Goal: Task Accomplishment & Management: Complete application form

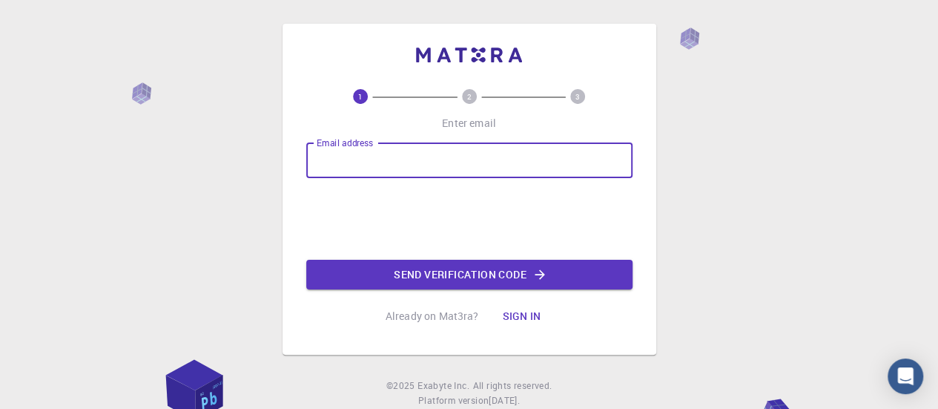
click at [371, 173] on input "Email address" at bounding box center [469, 160] width 326 height 36
type input "[EMAIL_ADDRESS][DOMAIN_NAME]"
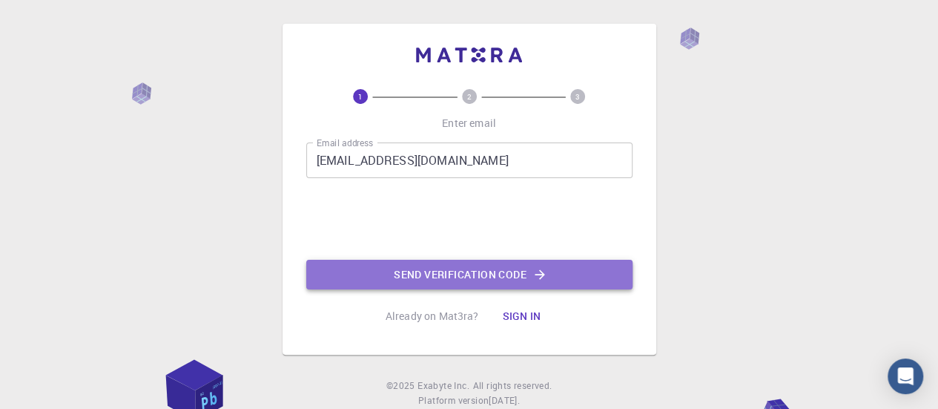
click at [485, 268] on button "Send verification code" at bounding box center [469, 275] width 326 height 30
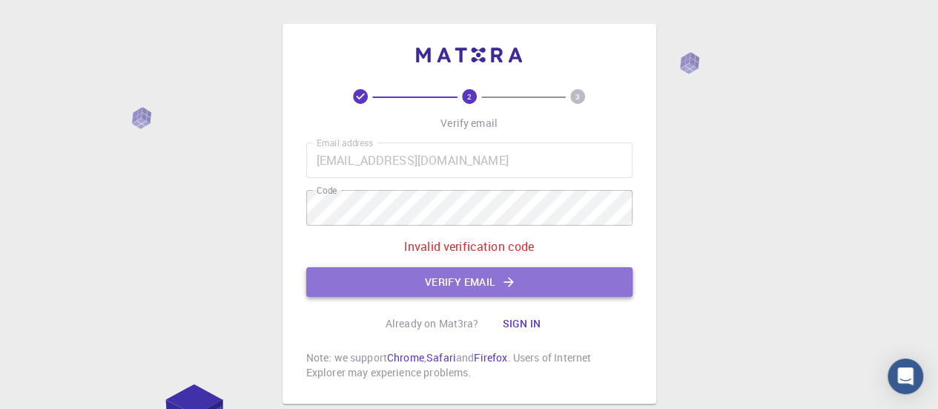
click at [438, 274] on button "Verify email" at bounding box center [469, 282] width 326 height 30
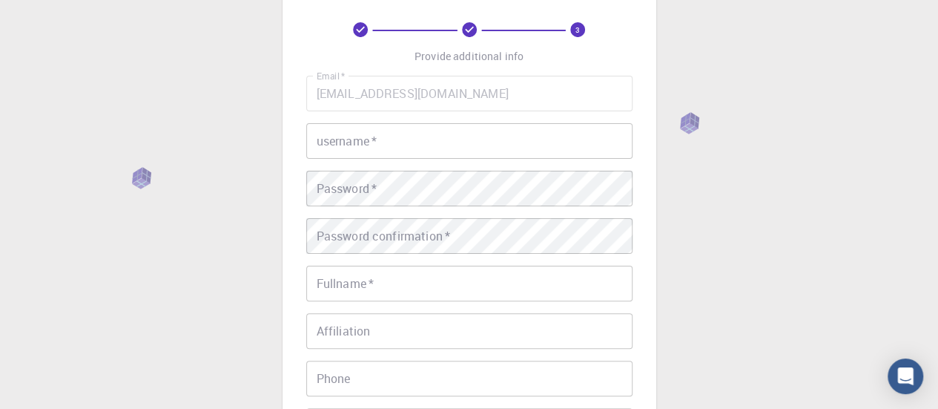
scroll to position [62, 0]
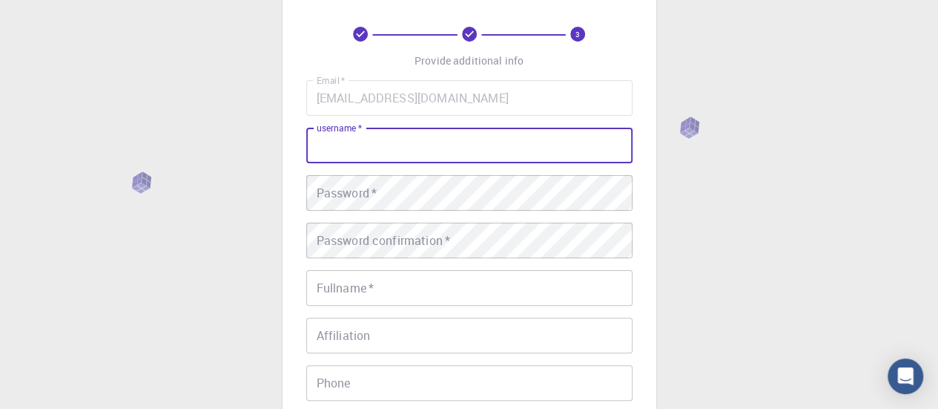
click at [363, 154] on input "username   *" at bounding box center [469, 146] width 326 height 36
click at [322, 152] on input "cRRO" at bounding box center [469, 146] width 326 height 36
type input "CRRO"
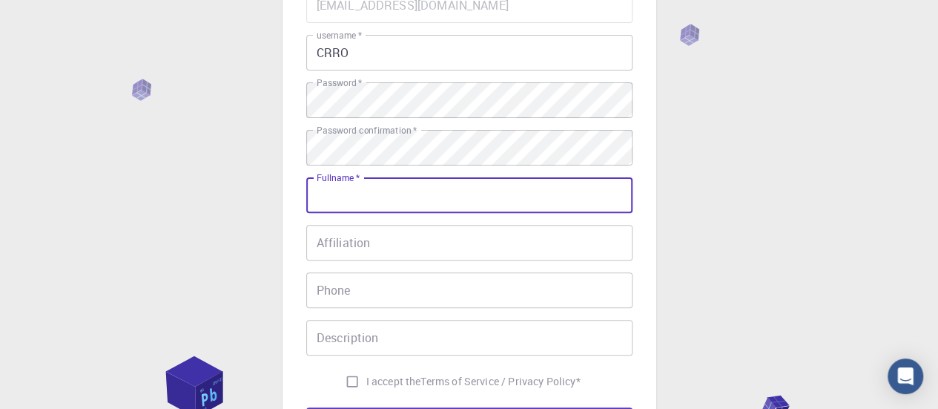
scroll to position [156, 0]
type input "[PERSON_NAME] mupfururirwa"
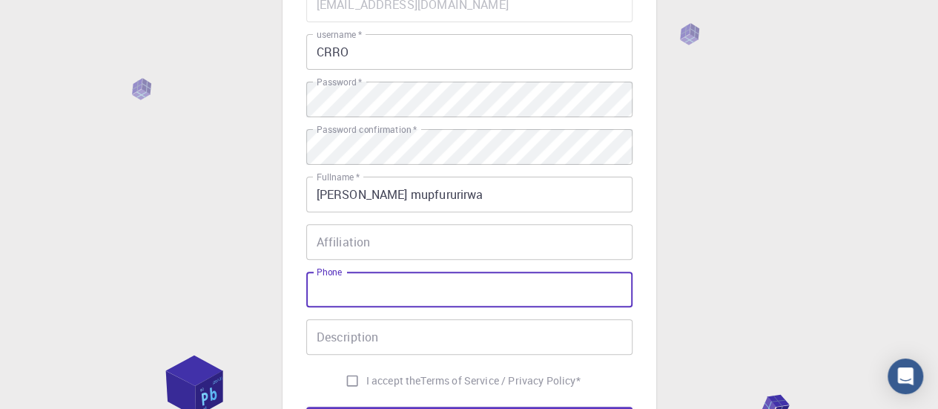
click at [364, 288] on input "Phone" at bounding box center [469, 289] width 326 height 36
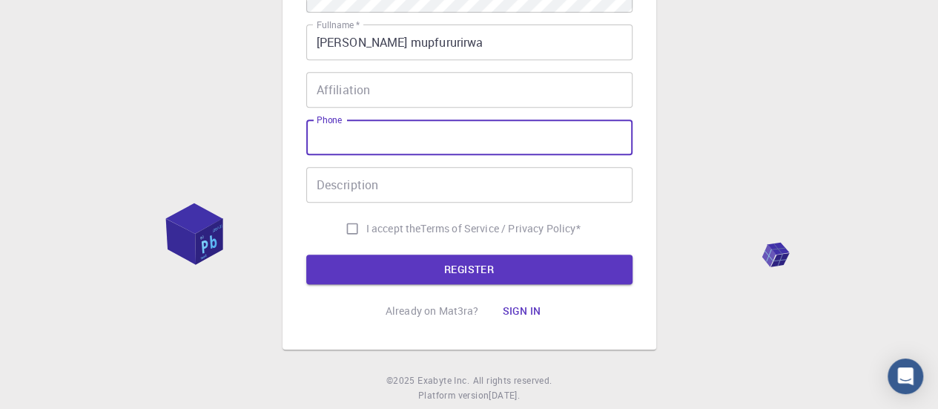
scroll to position [308, 0]
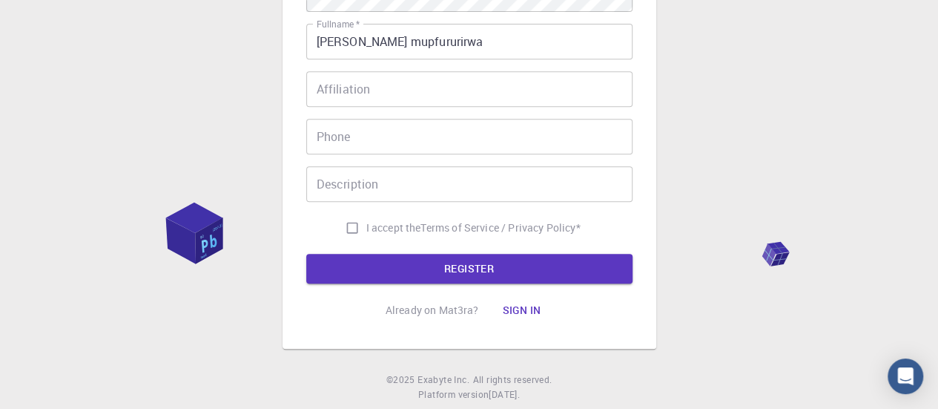
click at [377, 226] on span "I accept the" at bounding box center [393, 227] width 55 height 15
click at [366, 226] on input "I accept the Terms of Service / Privacy Policy *" at bounding box center [352, 228] width 28 height 28
checkbox input "true"
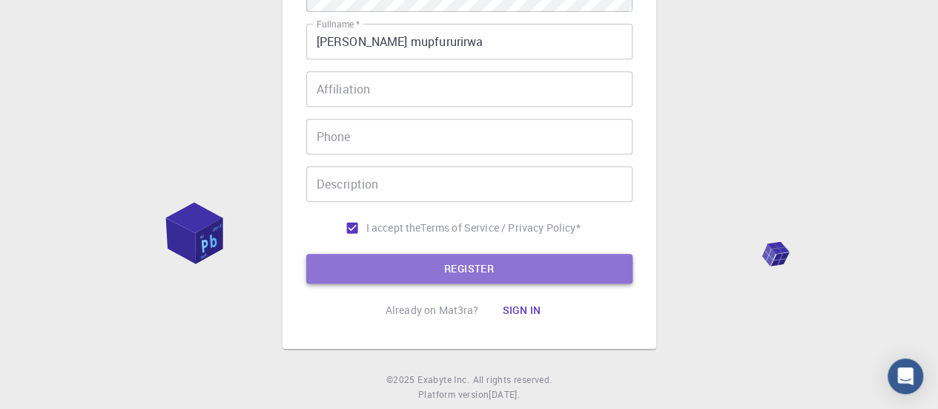
click at [477, 263] on button "REGISTER" at bounding box center [469, 269] width 326 height 30
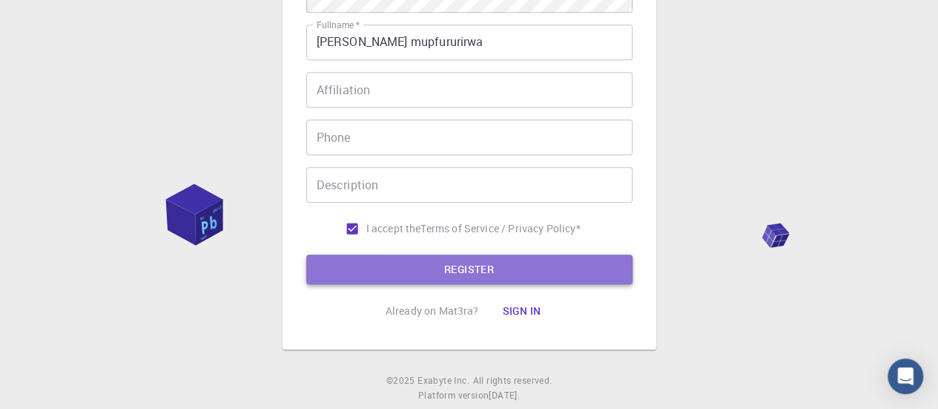
click at [477, 263] on button "REGISTER" at bounding box center [469, 269] width 326 height 30
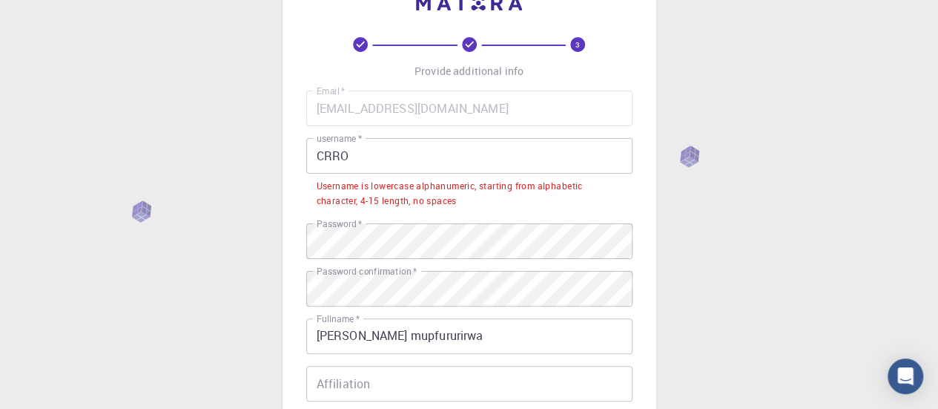
scroll to position [49, 0]
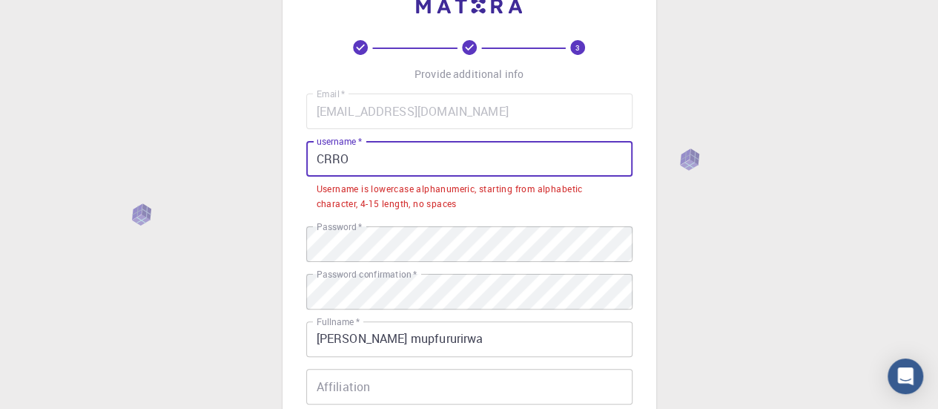
click at [364, 154] on input "CRRO" at bounding box center [469, 159] width 326 height 36
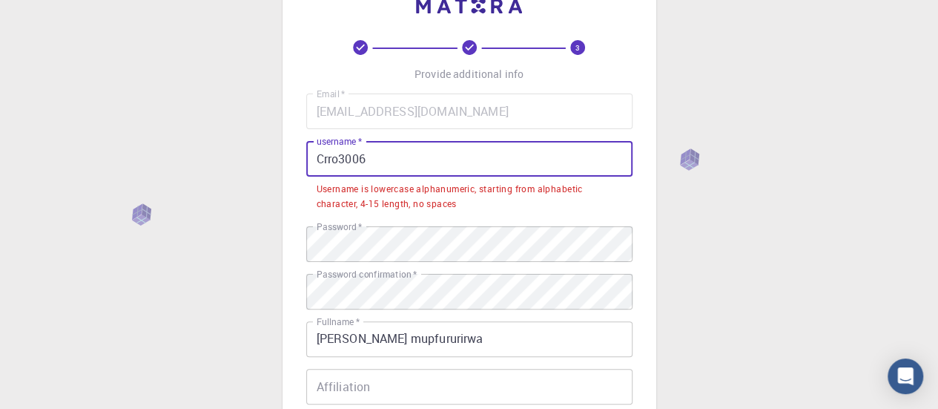
click at [323, 158] on input "Crro3006" at bounding box center [469, 159] width 326 height 36
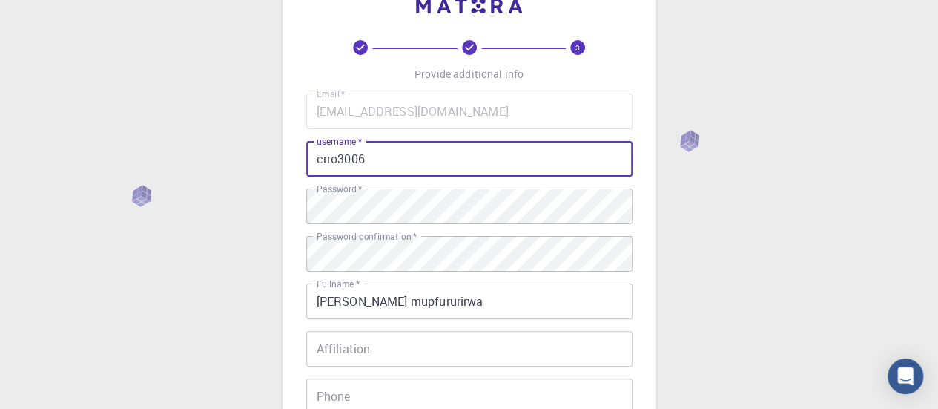
type input "crro3006"
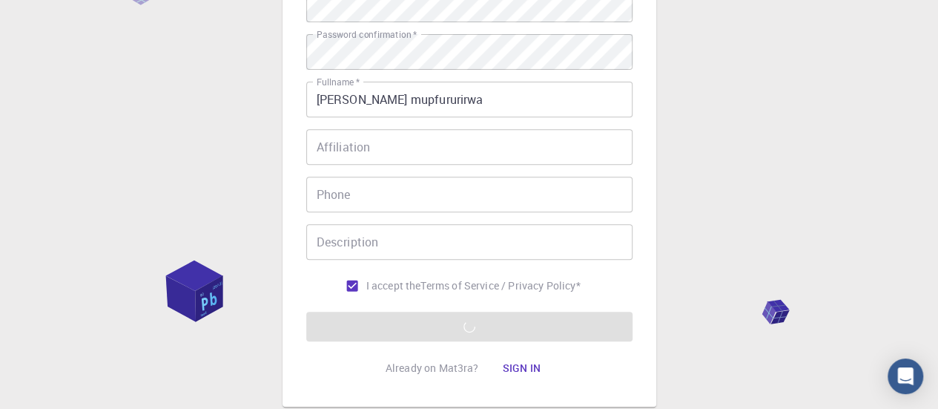
scroll to position [252, 0]
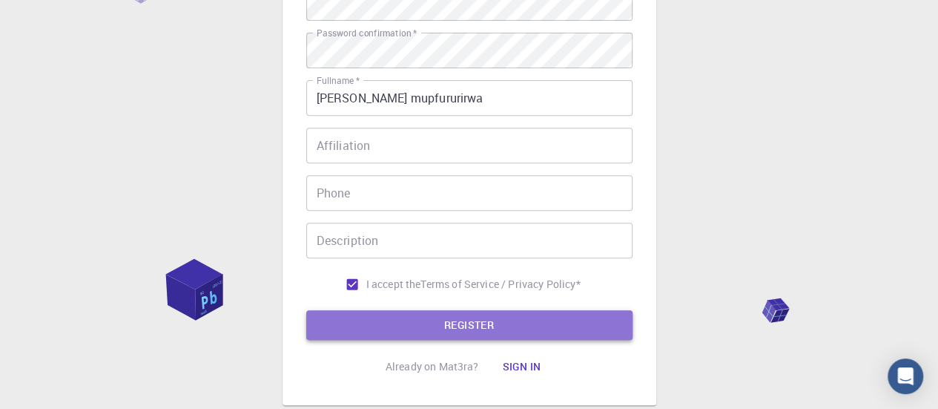
click at [419, 326] on button "REGISTER" at bounding box center [469, 325] width 326 height 30
